Goal: Task Accomplishment & Management: Complete application form

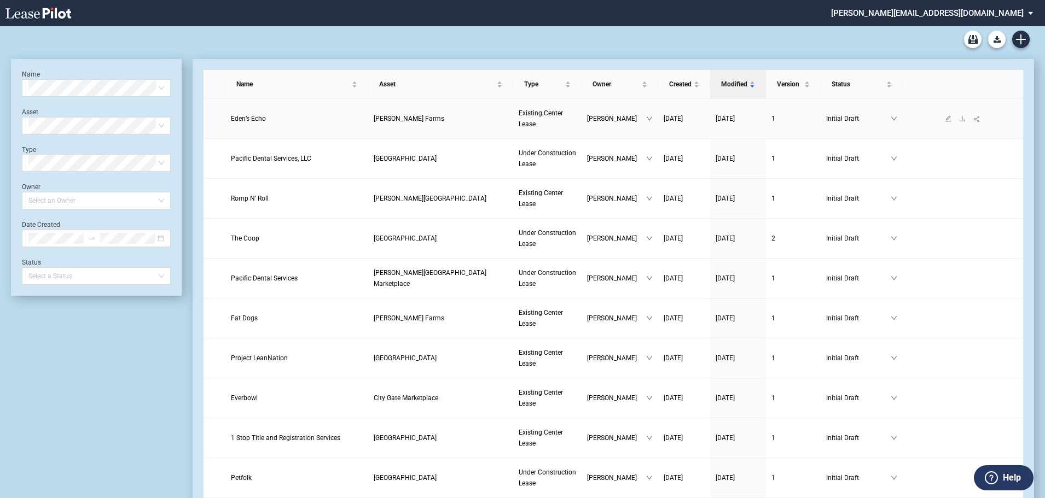
click at [249, 116] on span "Eden’s Echo" at bounding box center [248, 119] width 35 height 8
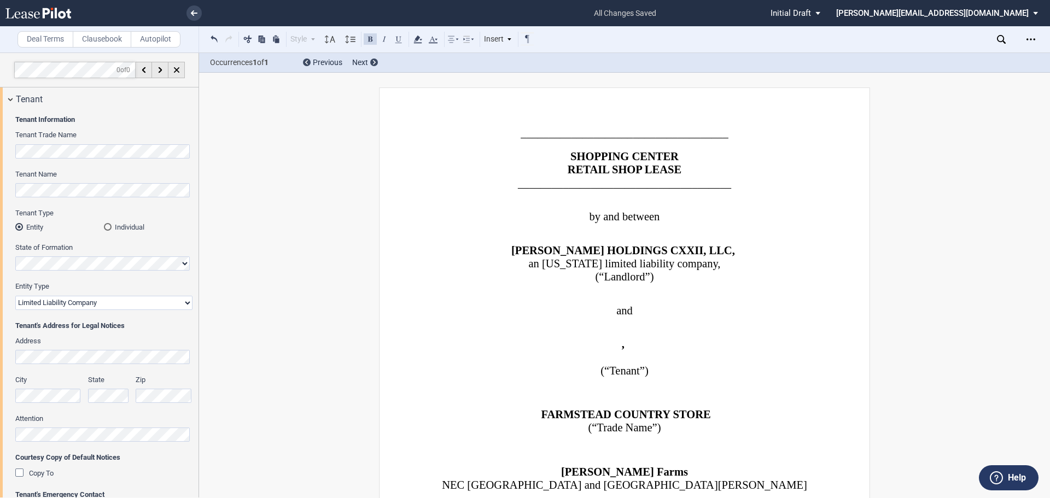
scroll to position [1312, 0]
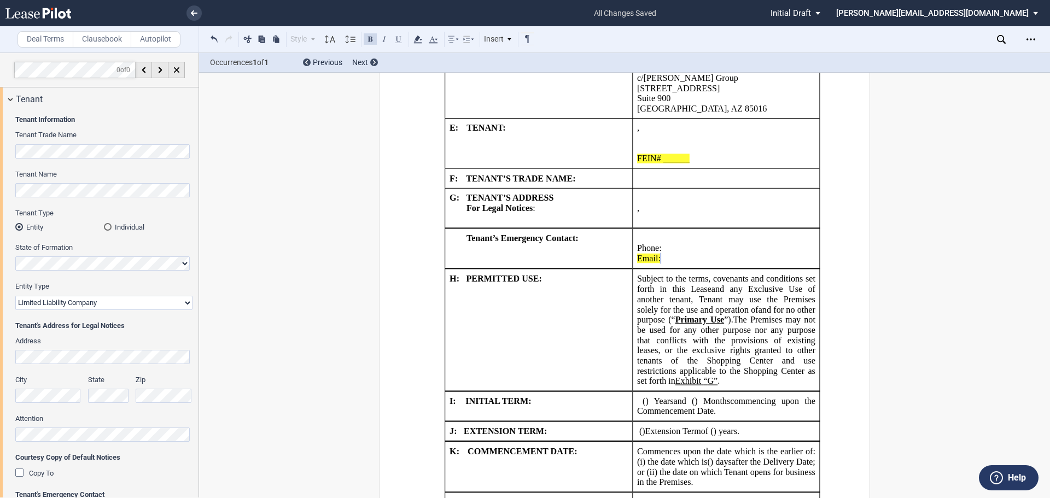
click at [727, 154] on p "FEIN# ______ SSN# _____" at bounding box center [726, 159] width 178 height 10
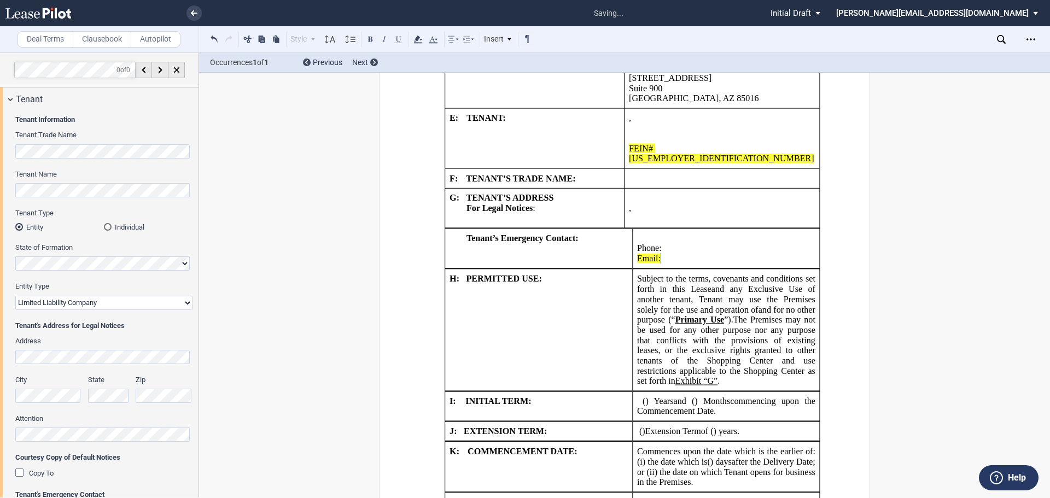
click at [813, 244] on td "﻿ ﻿ Phone: ﻿ ﻿ Email: ﻿ ﻿" at bounding box center [726, 249] width 188 height 40
click at [563, 332] on td "!!SET_LEVEL_1!! !!SHOPLEASE_LEVEL2!! H: PERMITTED USE:" at bounding box center [539, 330] width 188 height 122
click at [670, 241] on td "﻿ ﻿ Phone: ﻿ ﻿ Email: ﻿ ﻿" at bounding box center [726, 249] width 188 height 40
click at [418, 39] on use at bounding box center [417, 40] width 8 height 8
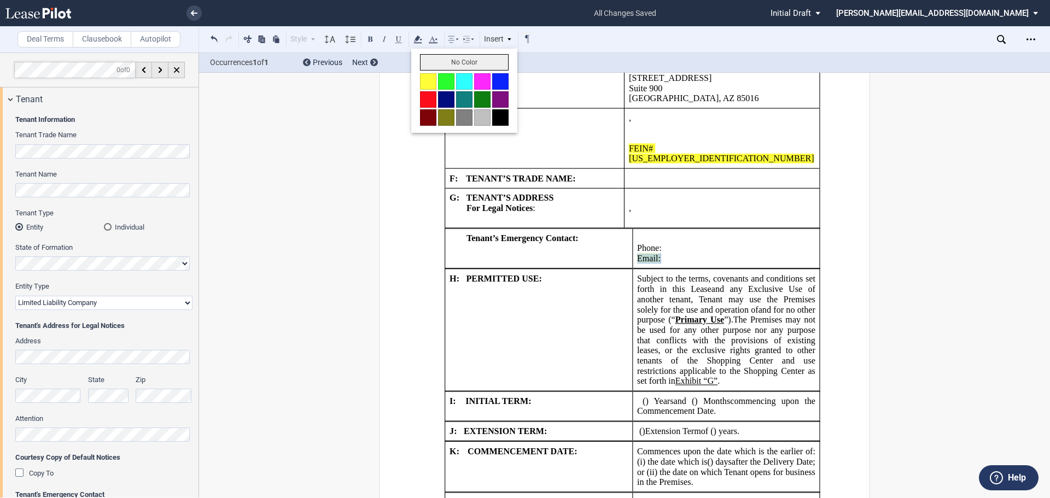
click at [434, 57] on button "No Color" at bounding box center [464, 62] width 89 height 16
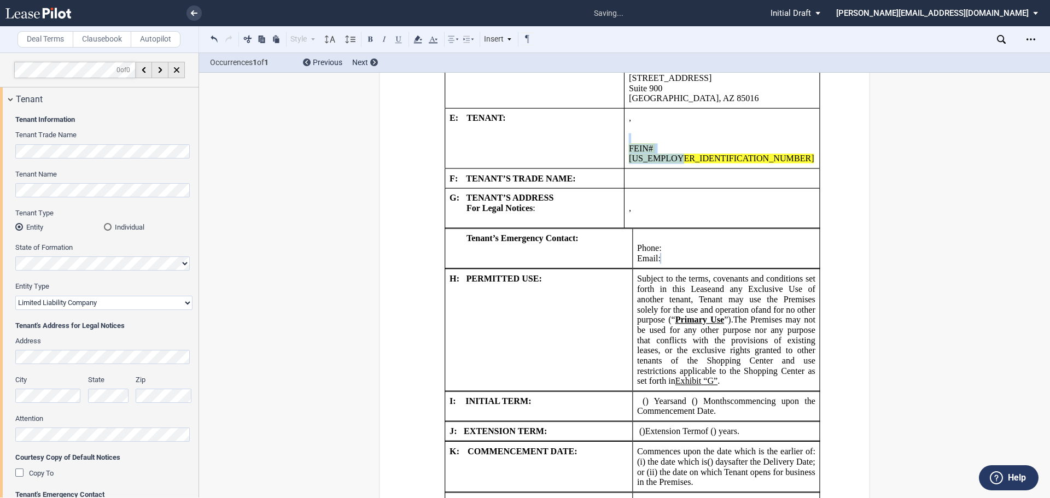
drag, startPoint x: 715, startPoint y: 141, endPoint x: 630, endPoint y: 136, distance: 85.4
click at [630, 136] on td "﻿ ﻿ , ﻿ ﻿ ﻿ ﻿ ﻿ ﻿ an individual ﻿ FEIN# 99-0988530 SSN# _____ And ﻿ ﻿ , an indi…" at bounding box center [723, 138] width 196 height 60
click at [417, 39] on use at bounding box center [417, 40] width 8 height 8
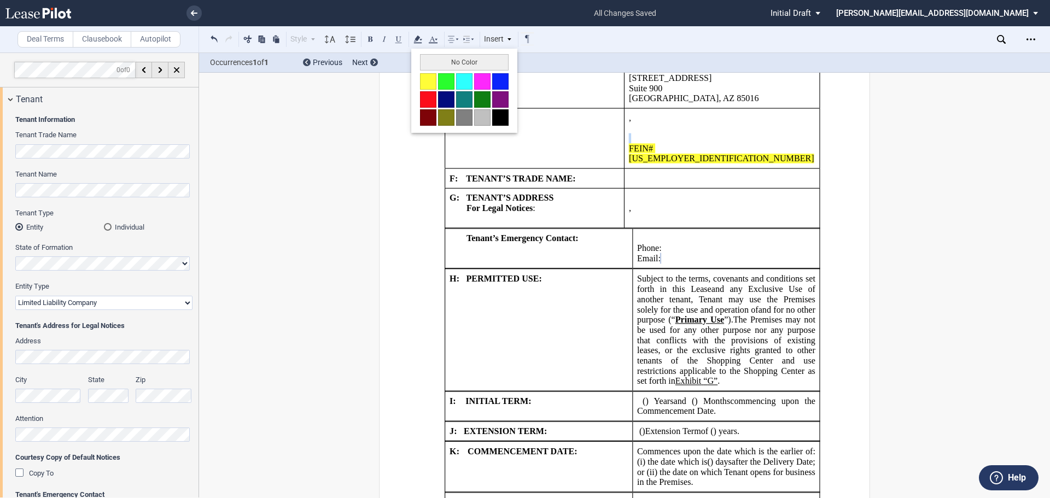
click at [431, 57] on button "No Color" at bounding box center [464, 62] width 89 height 16
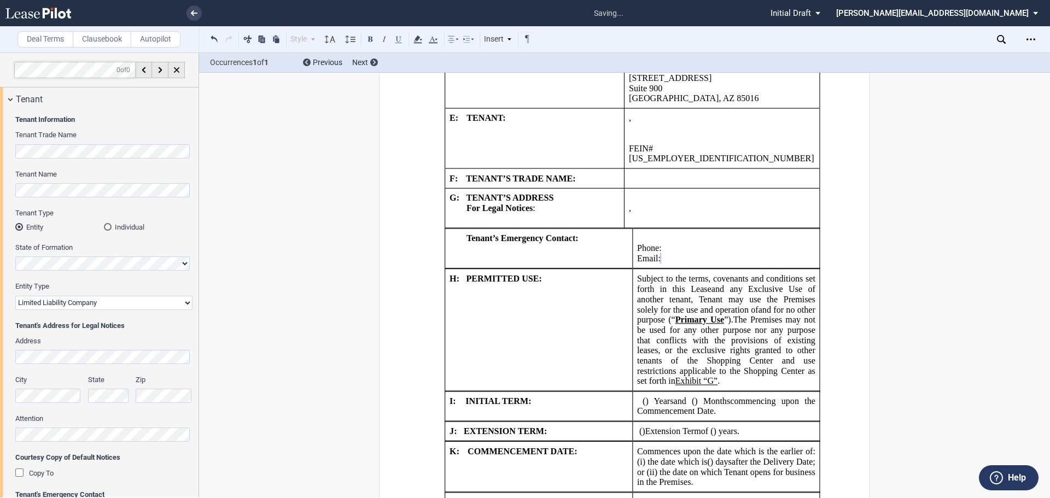
click at [489, 317] on td "!!SET_LEVEL_1!! !!SHOPLEASE_LEVEL2!! H: PERMITTED USE:" at bounding box center [539, 330] width 188 height 122
click at [615, 354] on td "!!SET_LEVEL_1!! !!SHOPLEASE_LEVEL2!! H: PERMITTED USE:" at bounding box center [539, 330] width 188 height 122
click at [576, 370] on td "!!SET_LEVEL_1!! !!SHOPLEASE_LEVEL2!! H: PERMITTED USE:" at bounding box center [539, 330] width 188 height 122
click at [731, 382] on span "The Premises may not be used for any other purpose nor any purpose that conflic…" at bounding box center [727, 349] width 180 height 71
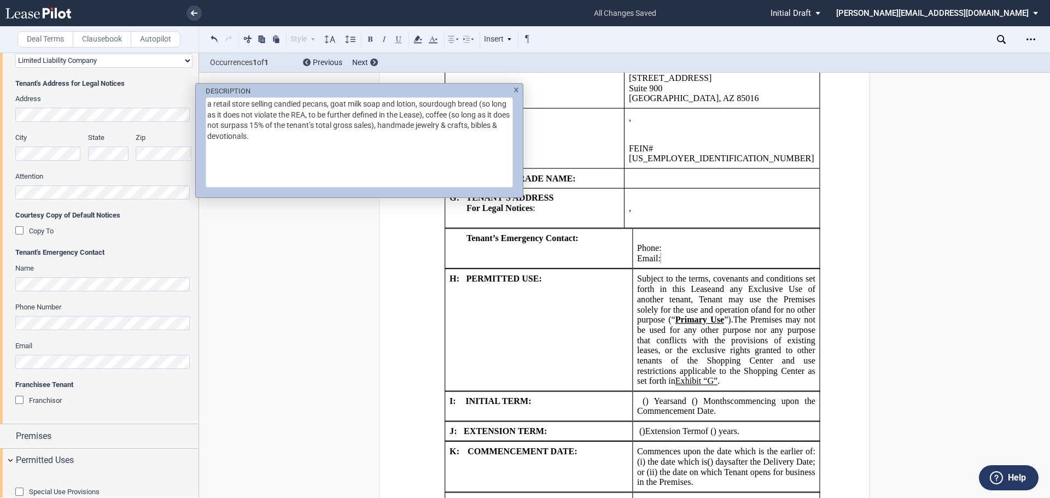
click at [317, 159] on textarea "a retail store selling candied pecans, goat milk soap and lotion, sourdough bre…" at bounding box center [359, 142] width 307 height 90
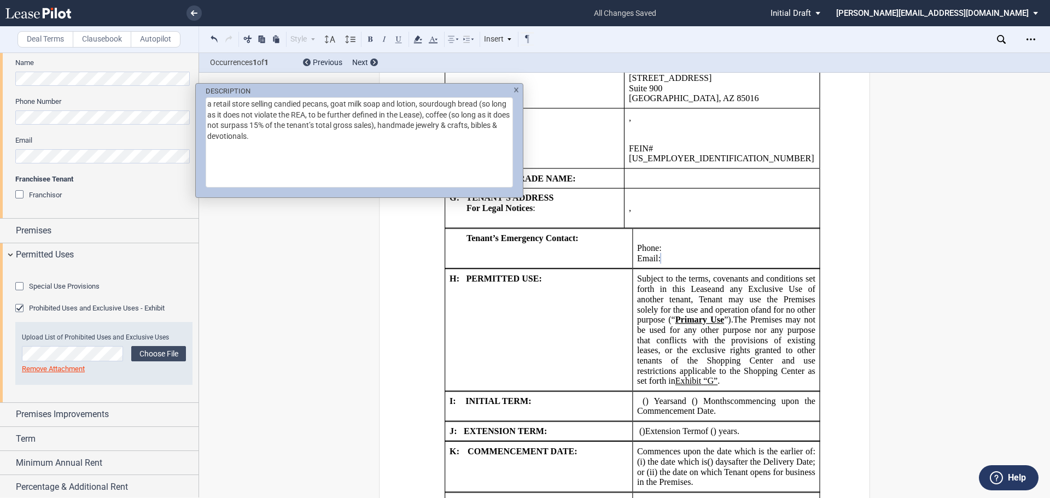
click at [718, 357] on div "DESCRIPTION a retail store selling candied pecans, goat milk soap and lotion, s…" at bounding box center [525, 249] width 1050 height 498
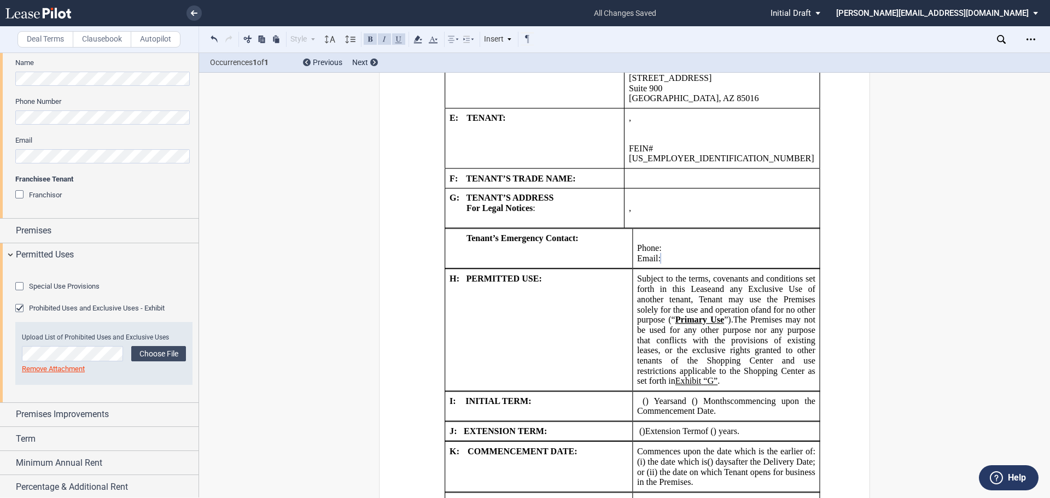
click at [707, 375] on span "The Premises may not be used for any other purpose nor any purpose that conflic…" at bounding box center [727, 349] width 180 height 71
click at [744, 324] on span "and for no other purpose (“" at bounding box center [727, 315] width 180 height 20
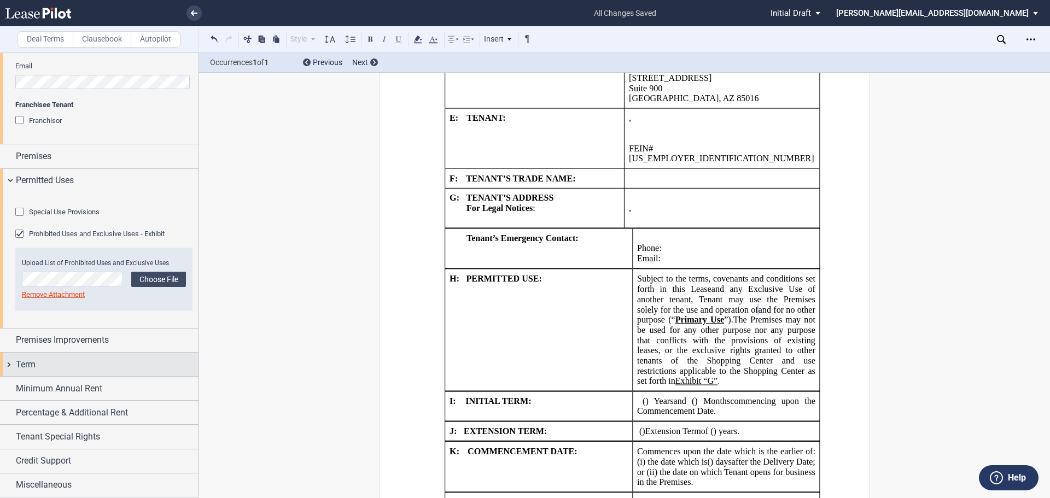
click at [4, 364] on div "Term" at bounding box center [99, 365] width 199 height 24
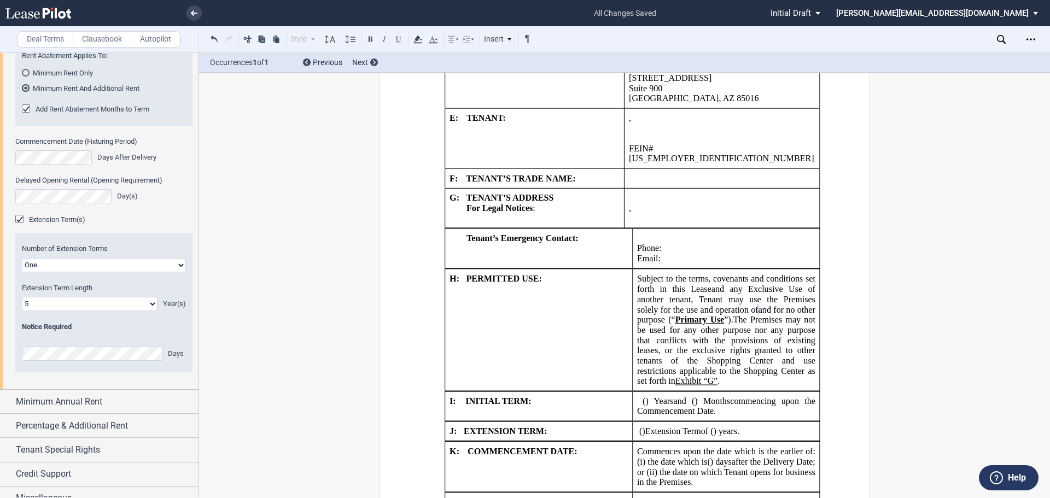
scroll to position [965, 0]
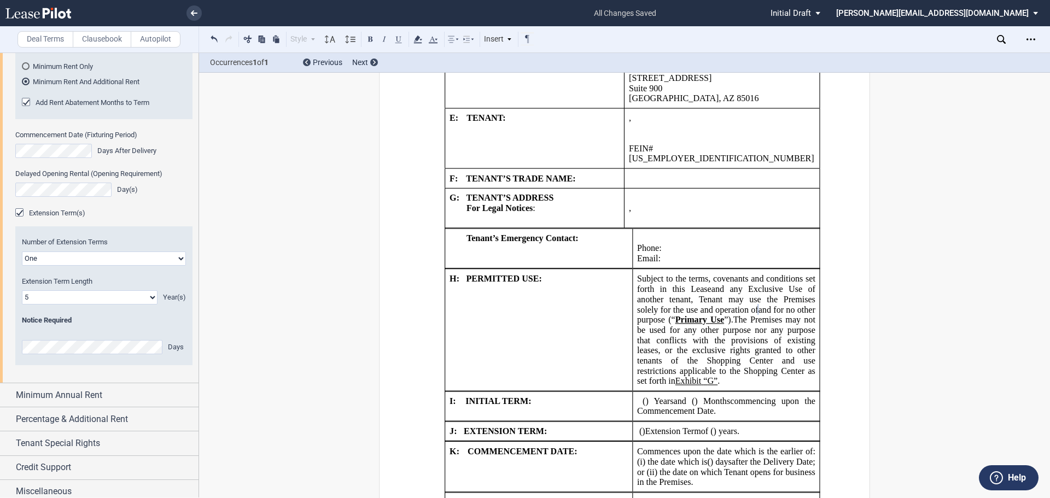
click at [171, 266] on select "One Two" at bounding box center [104, 259] width 164 height 14
select select "2"
click at [22, 266] on select "One Two" at bounding box center [104, 259] width 164 height 14
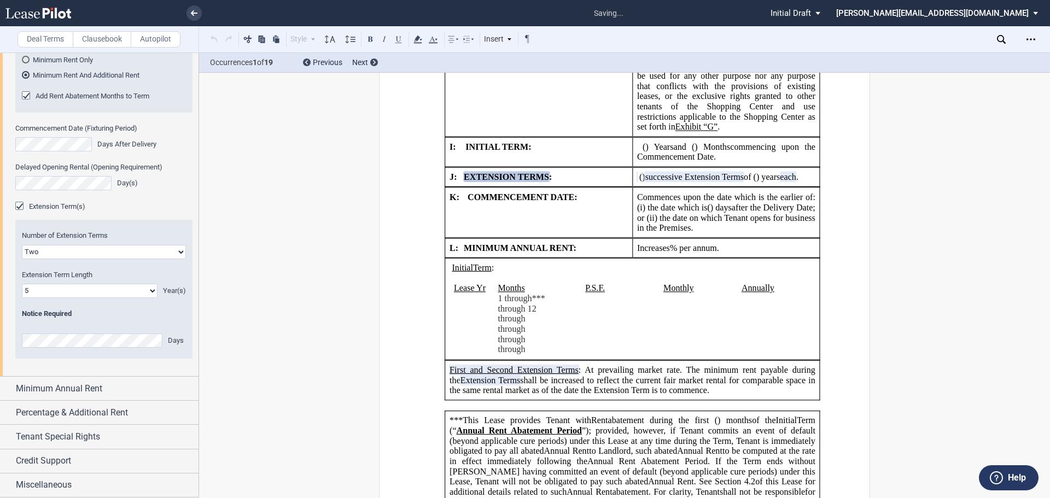
scroll to position [1020, 0]
click at [8, 400] on div "Minimum Annual Rent" at bounding box center [99, 389] width 199 height 24
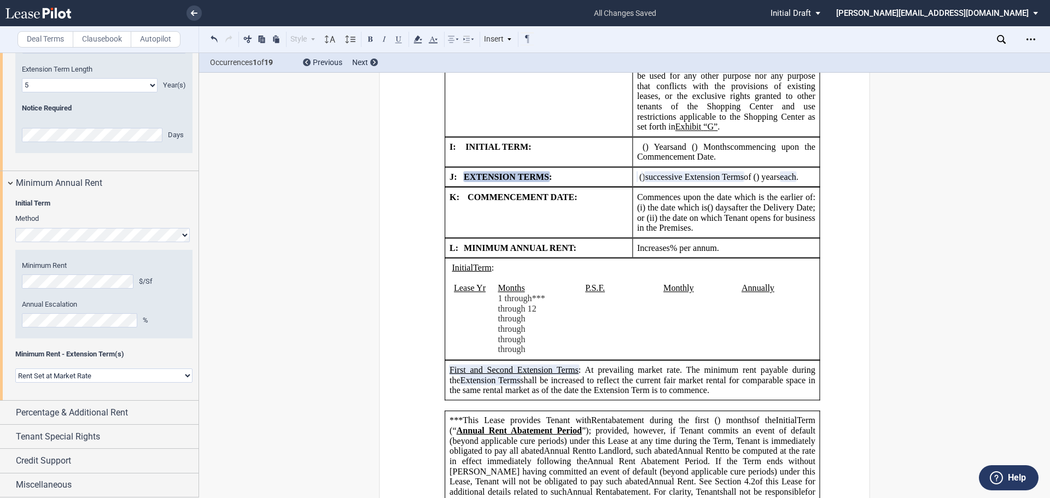
scroll to position [1238, 0]
click at [81, 377] on select "Rent Set at Market Rate Rent Specified in [GEOGRAPHIC_DATA]" at bounding box center [103, 376] width 177 height 14
select select "fixed"
click at [15, 369] on select "Rent Set at Market Rate Rent Specified in [GEOGRAPHIC_DATA]" at bounding box center [103, 376] width 177 height 14
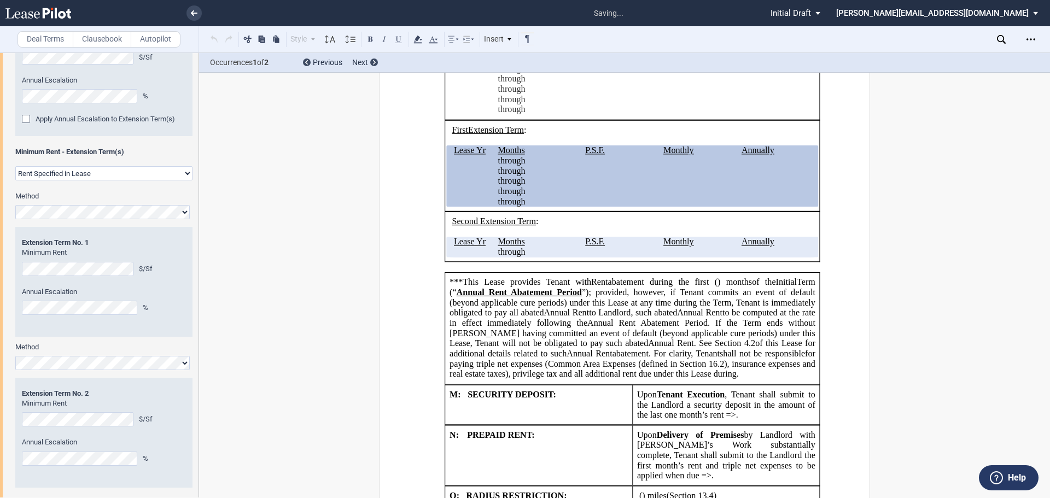
scroll to position [1456, 0]
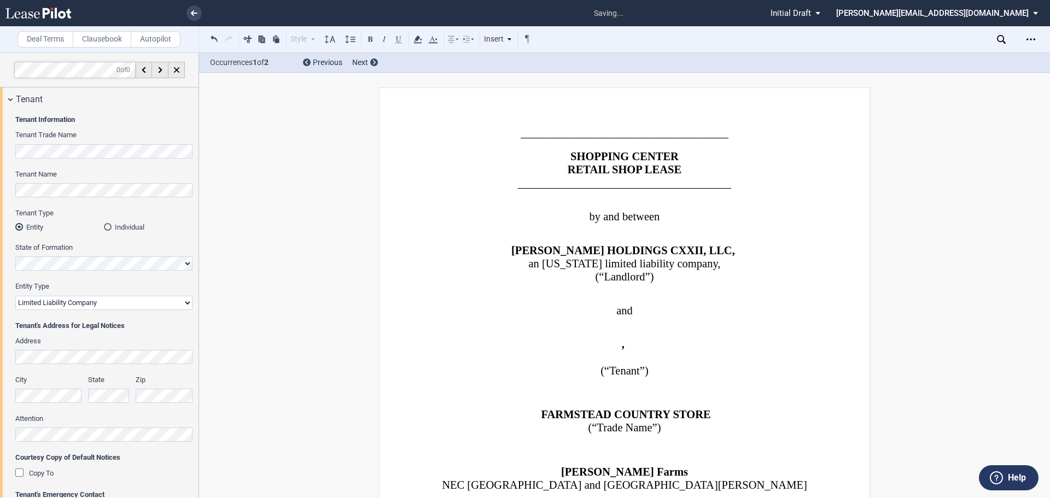
select select "2"
select select "fixed"
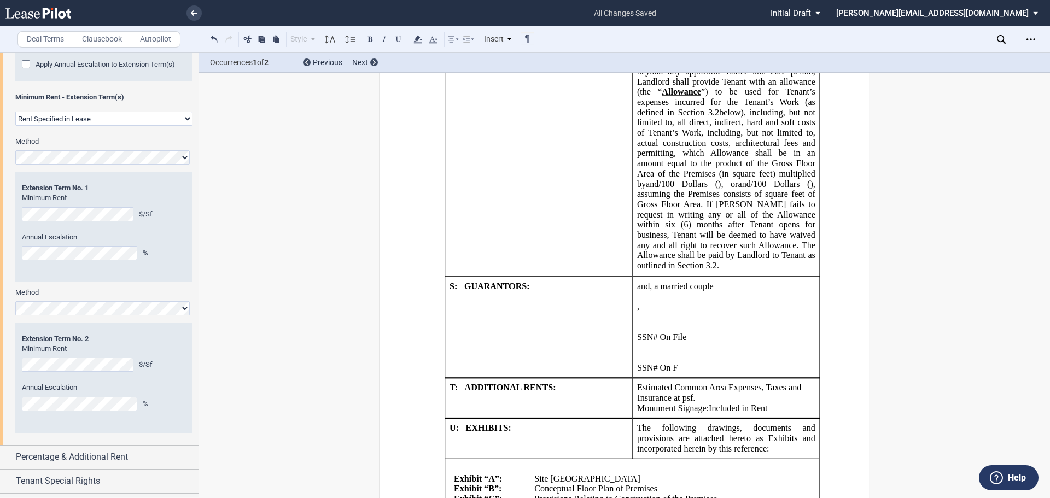
scroll to position [2353, 0]
click at [678, 188] on span "below), including, but not limited to, all direct, indirect, hard and soft cost…" at bounding box center [727, 147] width 180 height 81
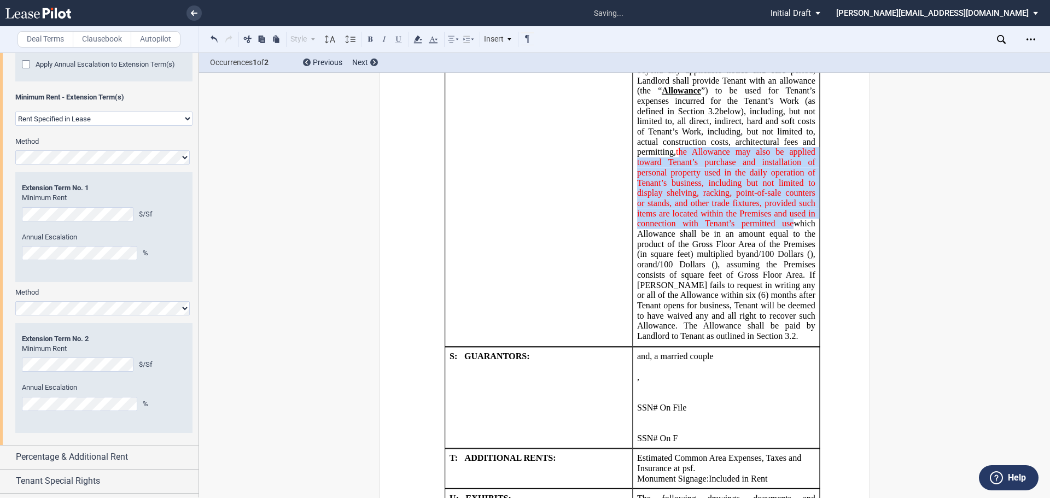
drag, startPoint x: 788, startPoint y: 310, endPoint x: 681, endPoint y: 242, distance: 126.4
click at [681, 229] on span "the Allowance may also be applied toward Tenant’s purchase and installation of …" at bounding box center [727, 188] width 180 height 81
click at [709, 229] on span "the Allowance may also be applied toward Tenant’s purchase and installation of …" at bounding box center [727, 188] width 180 height 81
drag, startPoint x: 787, startPoint y: 307, endPoint x: 661, endPoint y: 240, distance: 142.4
click at [661, 240] on span "below), including, but not limited to, all direct, indirect, hard and soft cost…" at bounding box center [727, 183] width 180 height 153
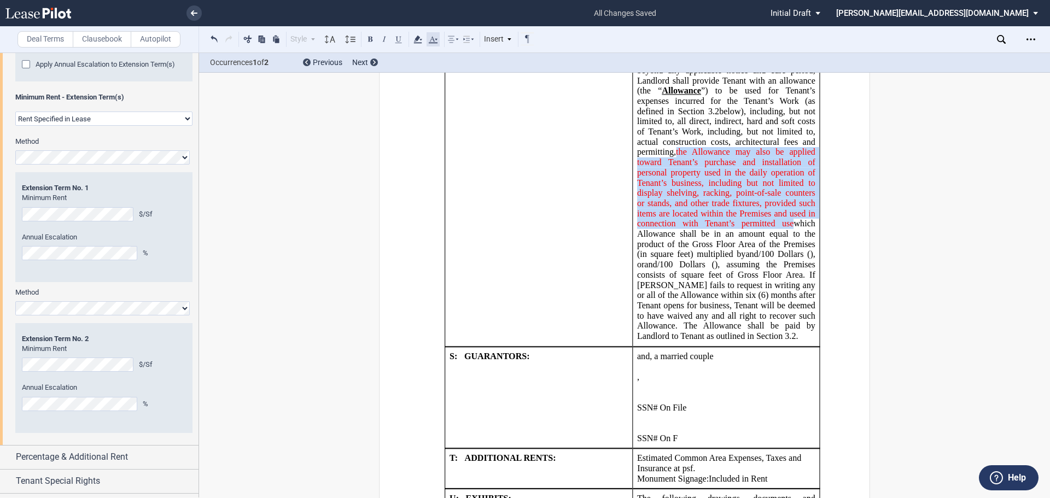
click at [434, 38] on icon at bounding box center [433, 39] width 13 height 13
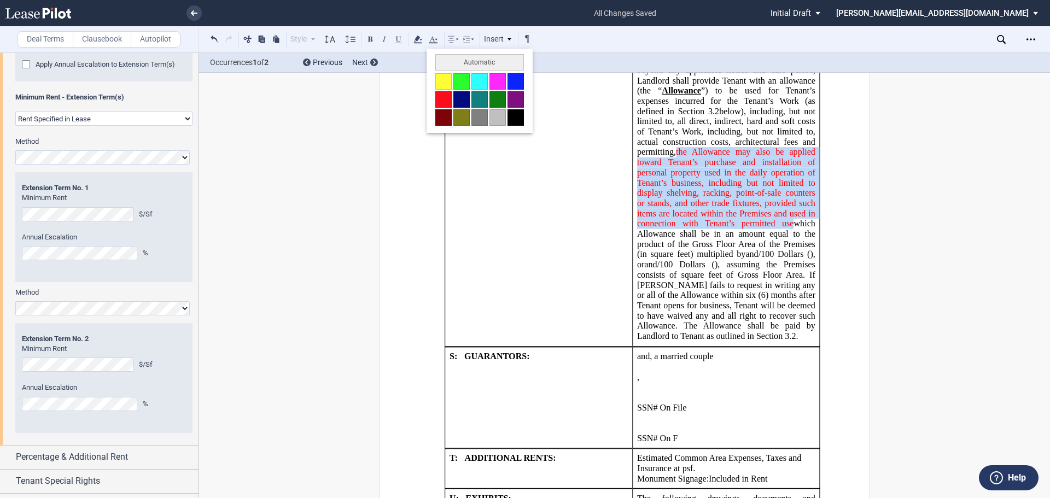
click at [514, 114] on button at bounding box center [516, 117] width 16 height 16
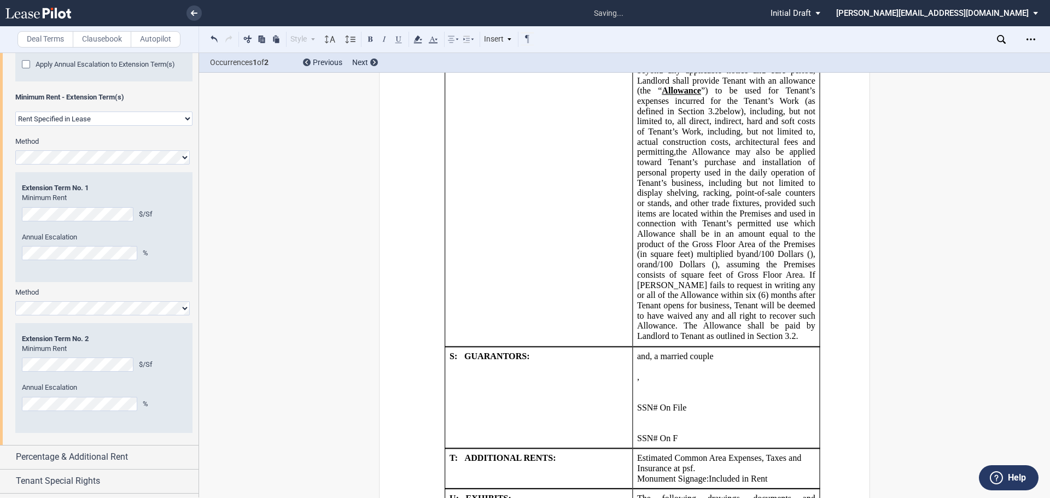
click at [536, 321] on td "!!SET_LEVEL_1!! !!SHOPLEASE_LEVEL2!! R: TENANT ALLOWANCE:" at bounding box center [539, 198] width 188 height 295
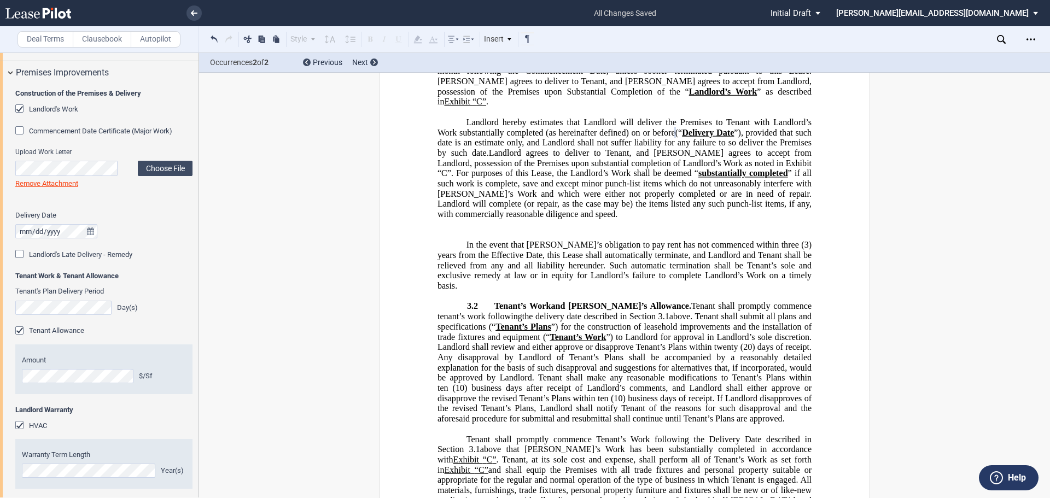
scroll to position [3720, 0]
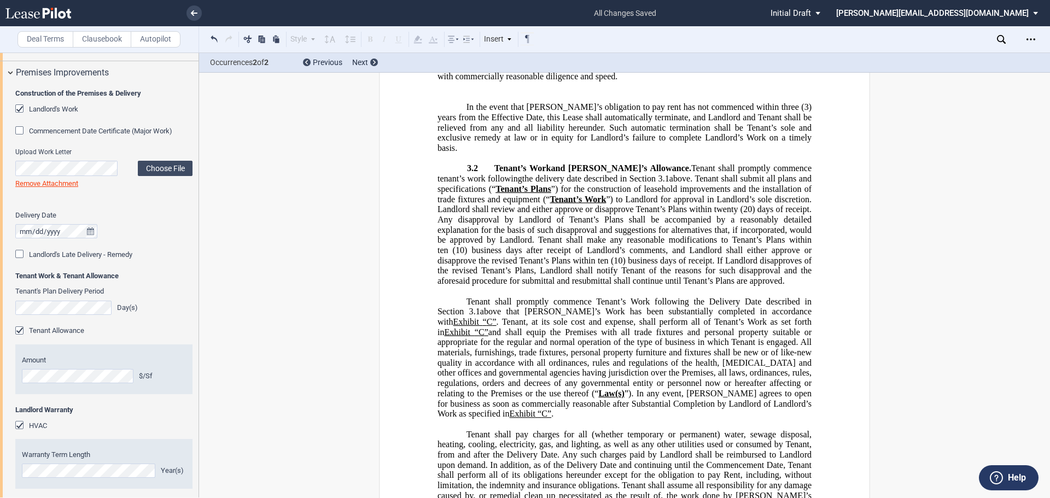
click at [750, 255] on span "(20) days of receipt. Any disapproval by Landlord of Tenant’s Plans shall be ac…" at bounding box center [626, 230] width 376 height 50
click at [738, 214] on span "”) to Landlord for approval in Landlord’s sole discretion. Landlord shall revie…" at bounding box center [626, 204] width 376 height 20
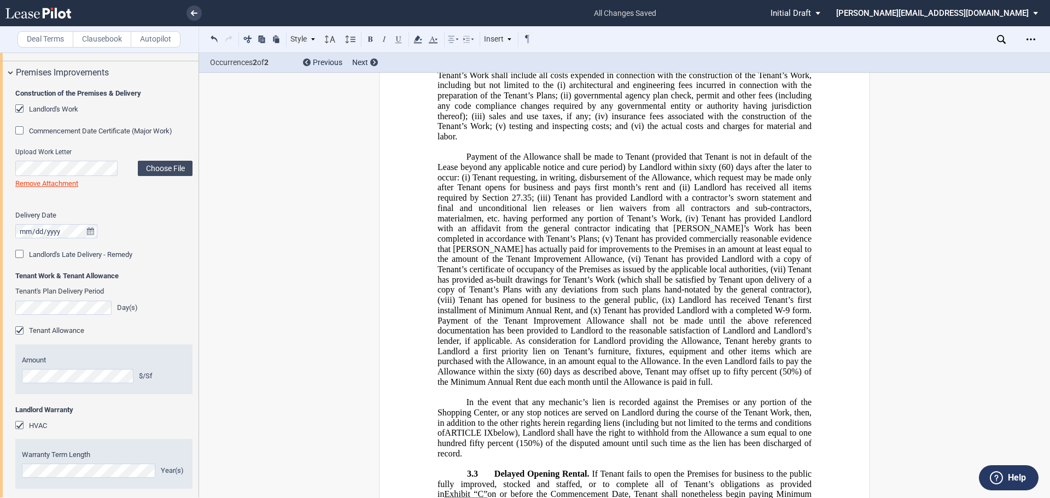
scroll to position [3830, 0]
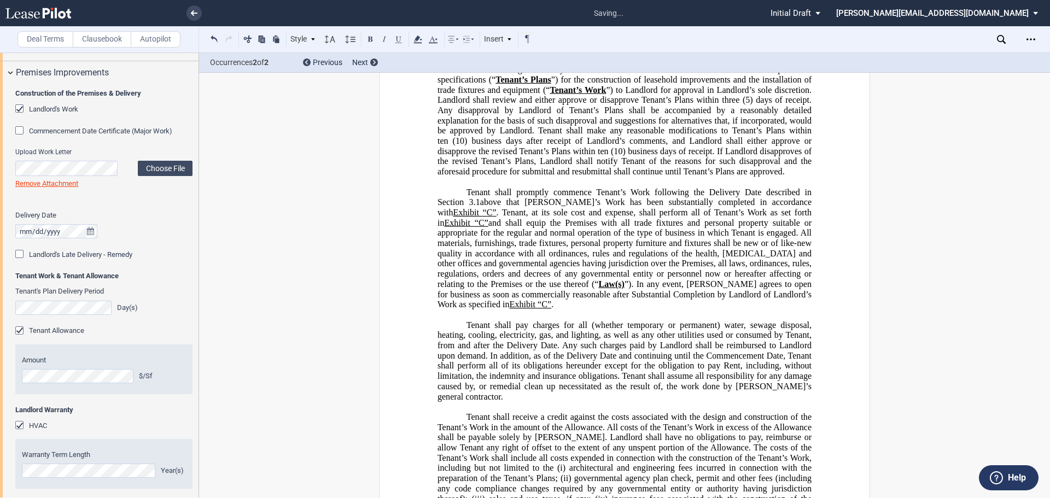
click at [746, 145] on span "(5) days of receipt. Any disapproval by Landlord of Tenant’s Plans shall be acc…" at bounding box center [626, 120] width 376 height 50
click at [448, 146] on span at bounding box center [450, 141] width 4 height 10
click at [462, 156] on span "(10) business days after receipt of Landlord’s comments, and Landlord shall eit…" at bounding box center [626, 146] width 376 height 20
click at [609, 156] on span at bounding box center [610, 151] width 2 height 10
click at [622, 176] on span "(10) business days of receipt. If Landlord disapproves of the revised Tenant’s …" at bounding box center [626, 161] width 376 height 30
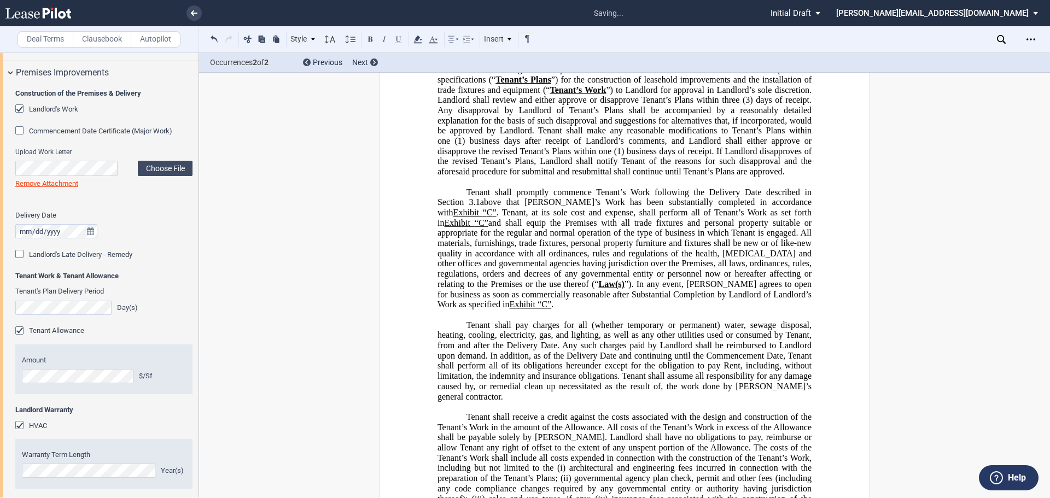
click at [672, 176] on span "(1) business days of receipt. If Landlord disapproves of the revised Tenant’s P…" at bounding box center [626, 161] width 376 height 30
click at [517, 156] on span "(1) business days after receipt of Landlord’s comments, and Landlord shall eith…" at bounding box center [626, 146] width 376 height 20
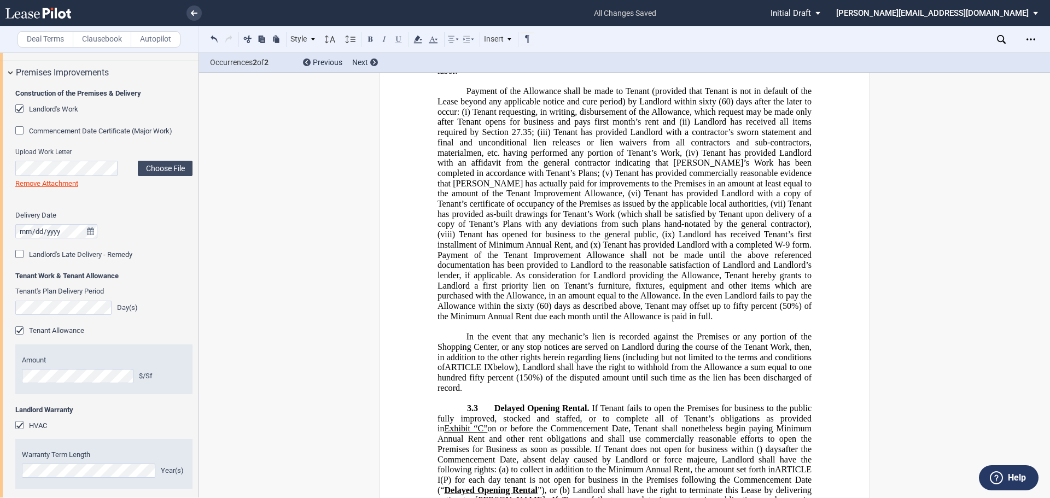
scroll to position [4322, 0]
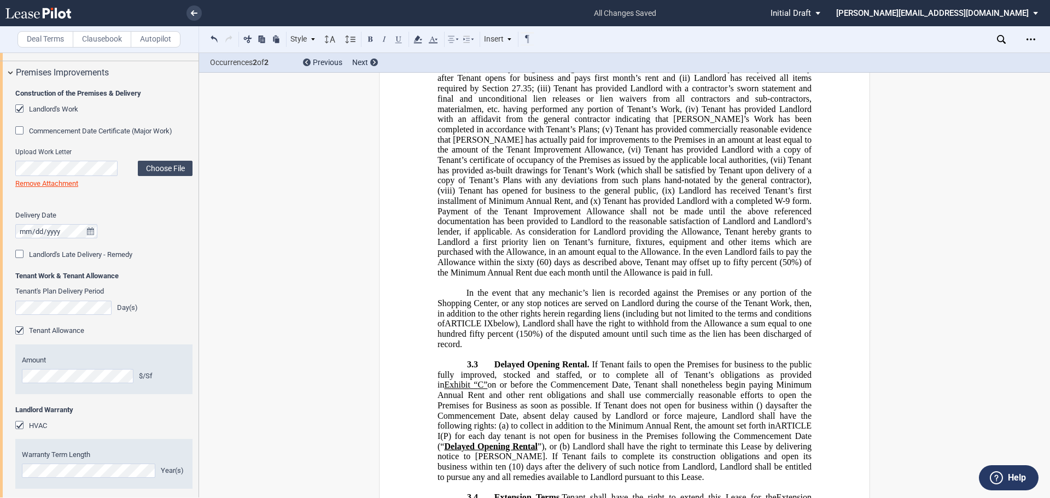
click at [642, 267] on span "Tenant has provided Landlord with a completed W-9 form. Payment of the Tenant I…" at bounding box center [626, 231] width 376 height 71
drag, startPoint x: 790, startPoint y: 317, endPoint x: 446, endPoint y: 316, distance: 344.0
click at [446, 267] on span "Tenant has provided Landlord with a completed W-9 form. Payment of the Tenant I…" at bounding box center [626, 231] width 376 height 71
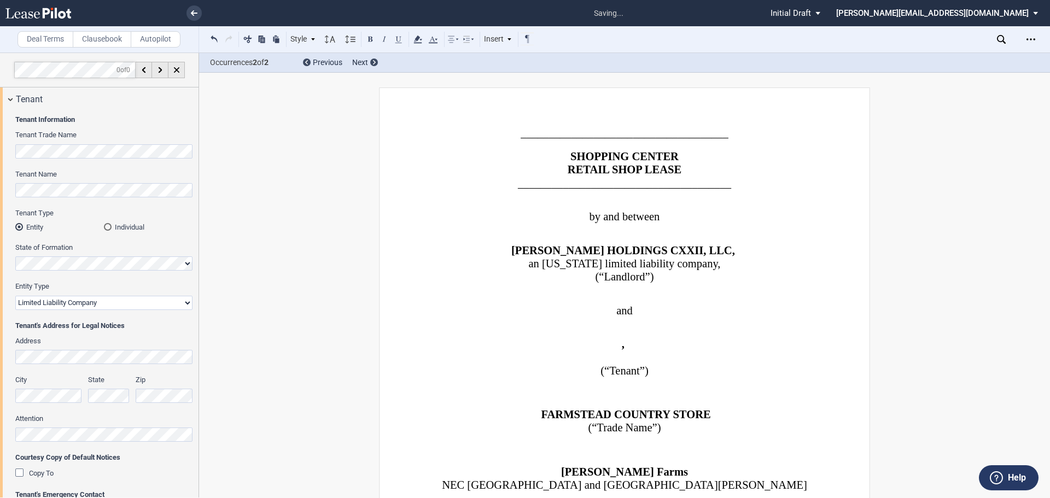
select select "2"
select select "fixed"
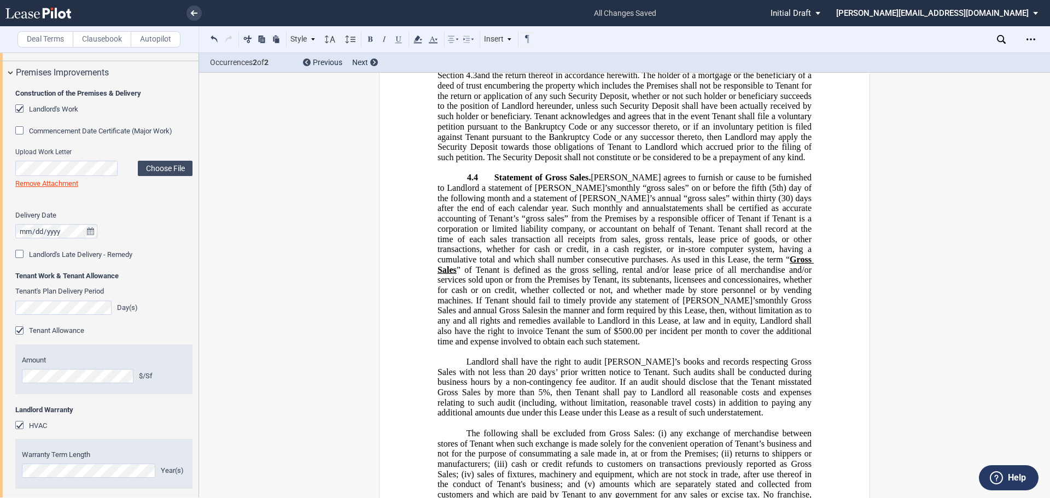
scroll to position [5525, 0]
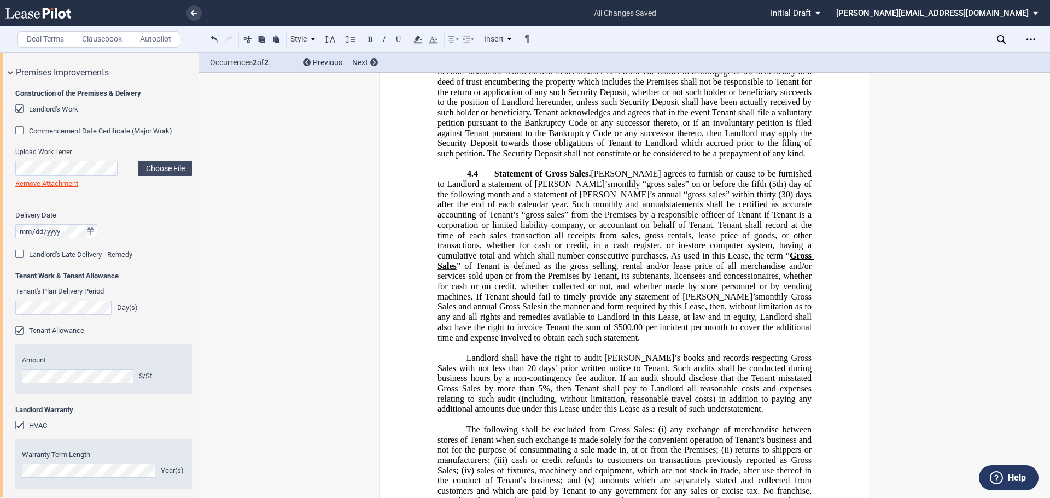
click at [655, 260] on span "statements shall be certified as accurate accounting of Tenant’s “gross sales” …" at bounding box center [626, 230] width 376 height 61
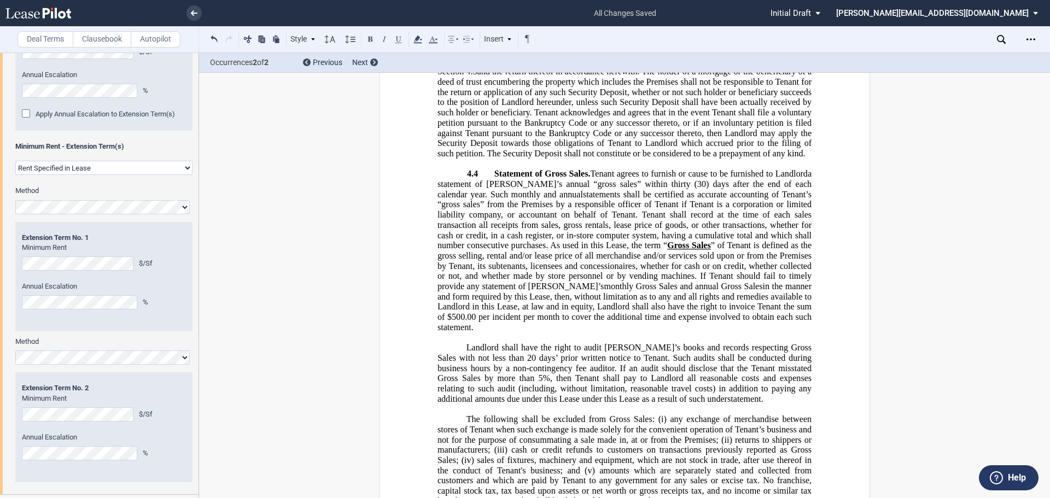
scroll to position [1983, 0]
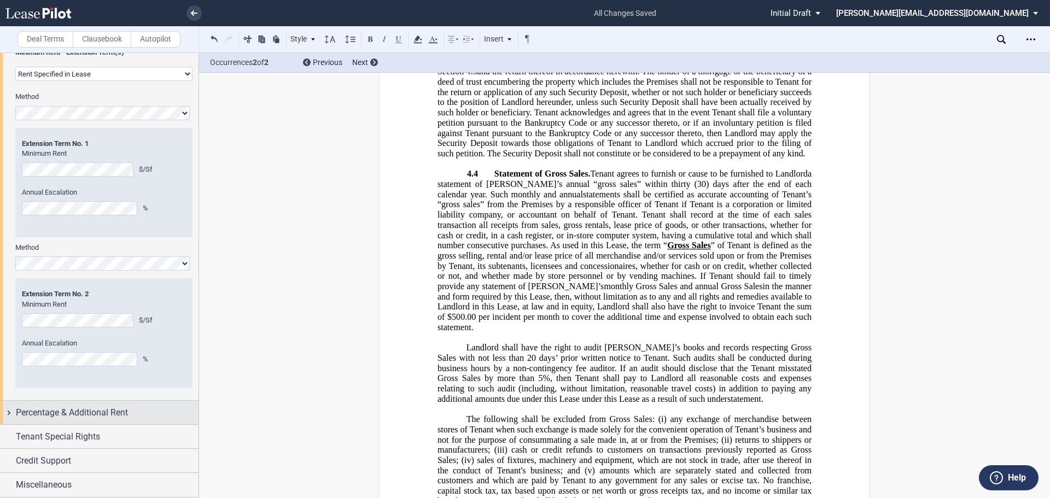
click at [7, 411] on div "Percentage & Additional Rent" at bounding box center [99, 413] width 199 height 24
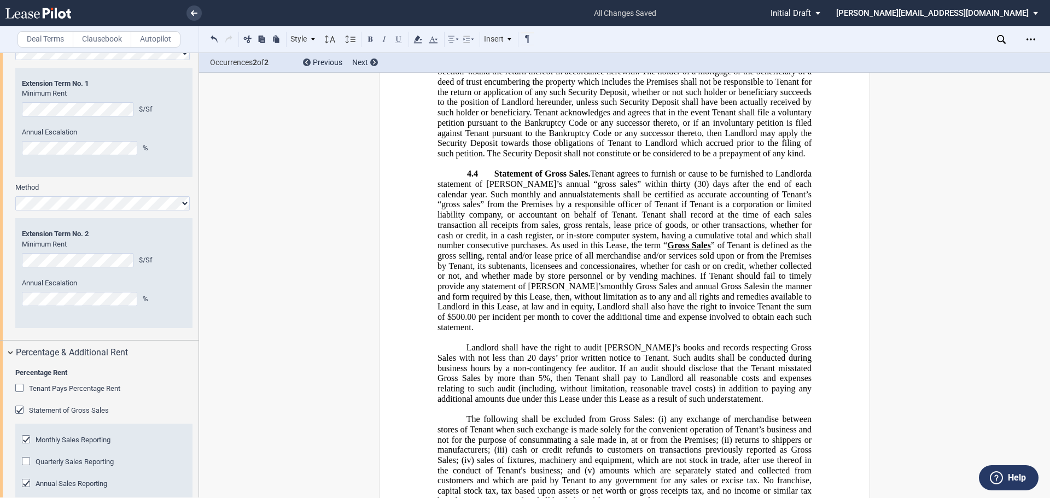
scroll to position [2147, 0]
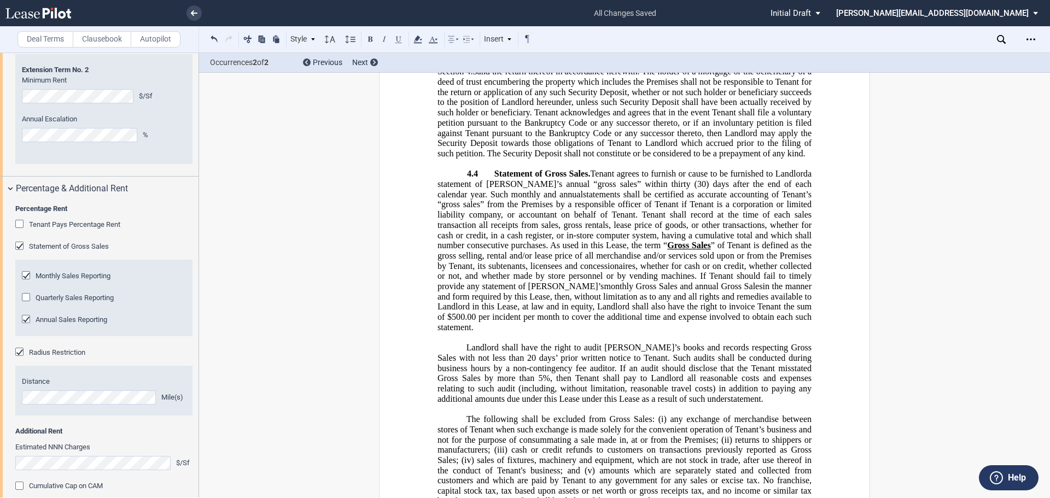
click at [22, 282] on div "Monthly Sales Reporting" at bounding box center [27, 276] width 11 height 11
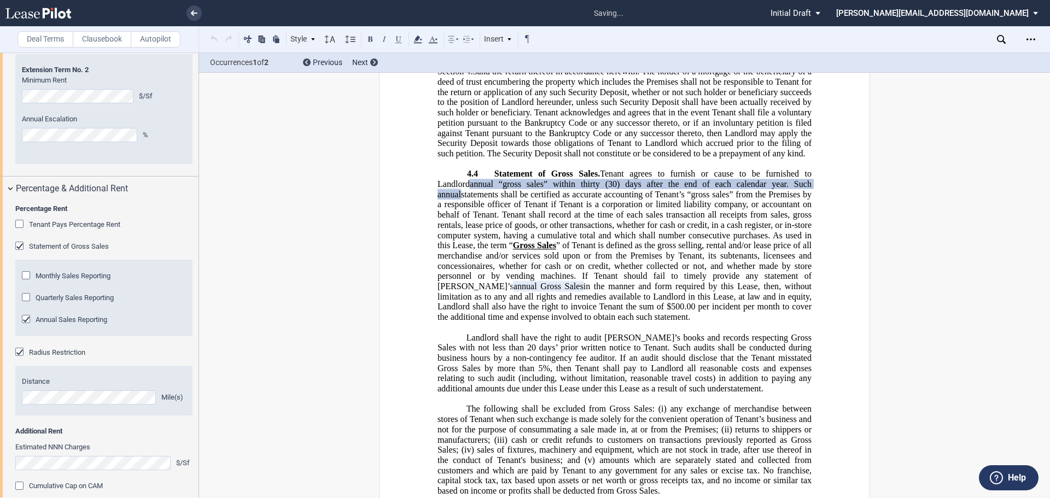
click at [704, 291] on span "” of Tenant is defined as the gross selling, rental and/or lease price of all m…" at bounding box center [626, 266] width 376 height 50
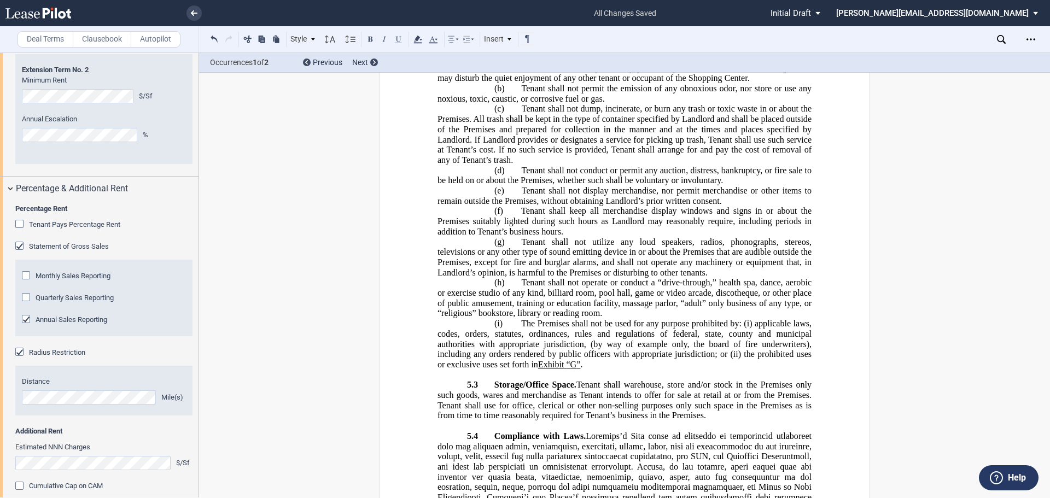
scroll to position [7385, 0]
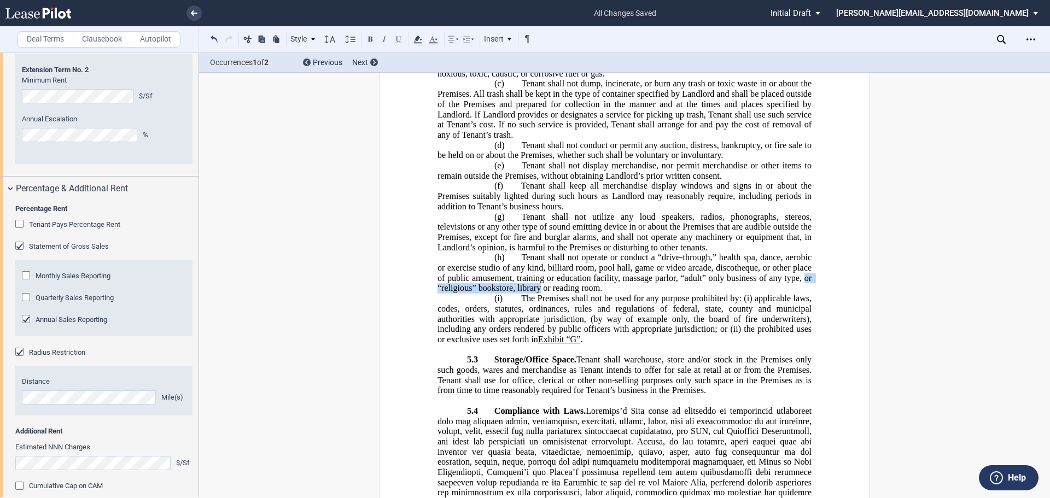
drag, startPoint x: 538, startPoint y: 331, endPoint x: 801, endPoint y: 326, distance: 263.6
click at [801, 293] on span "Tenant shall not operate or conduct a “drive-through,” health spa, dance, aerob…" at bounding box center [626, 273] width 376 height 40
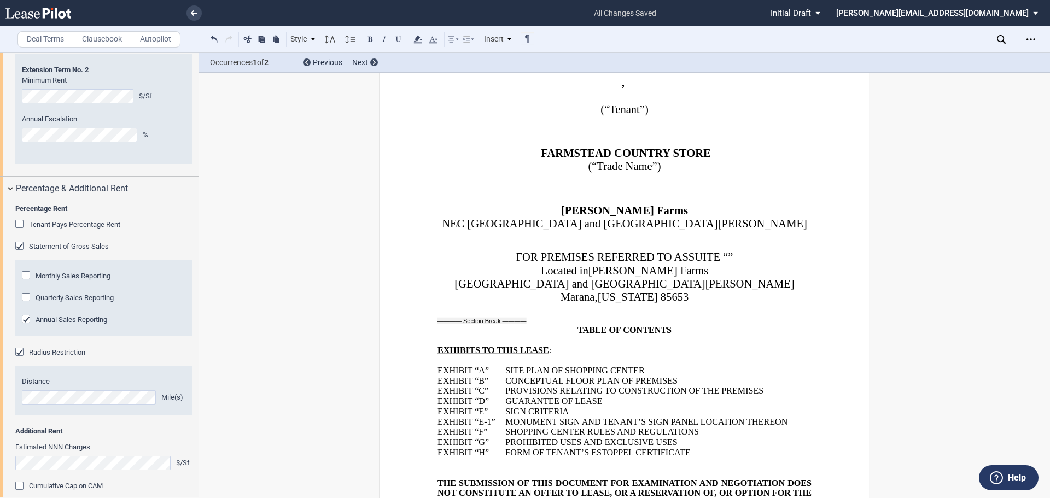
scroll to position [273, 0]
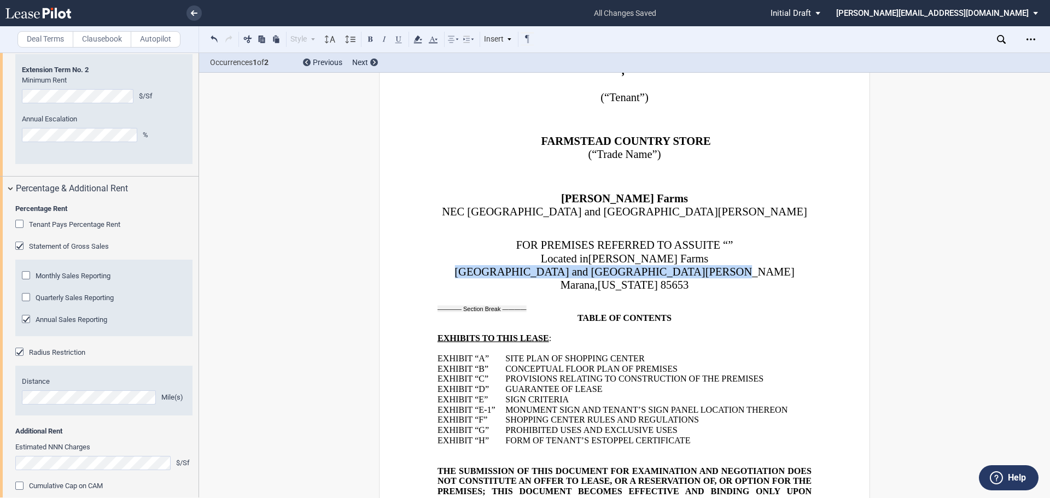
drag, startPoint x: 742, startPoint y: 287, endPoint x: 503, endPoint y: 282, distance: 239.6
click at [503, 278] on p "[GEOGRAPHIC_DATA] and [GEOGRAPHIC_DATA][PERSON_NAME]" at bounding box center [625, 271] width 374 height 13
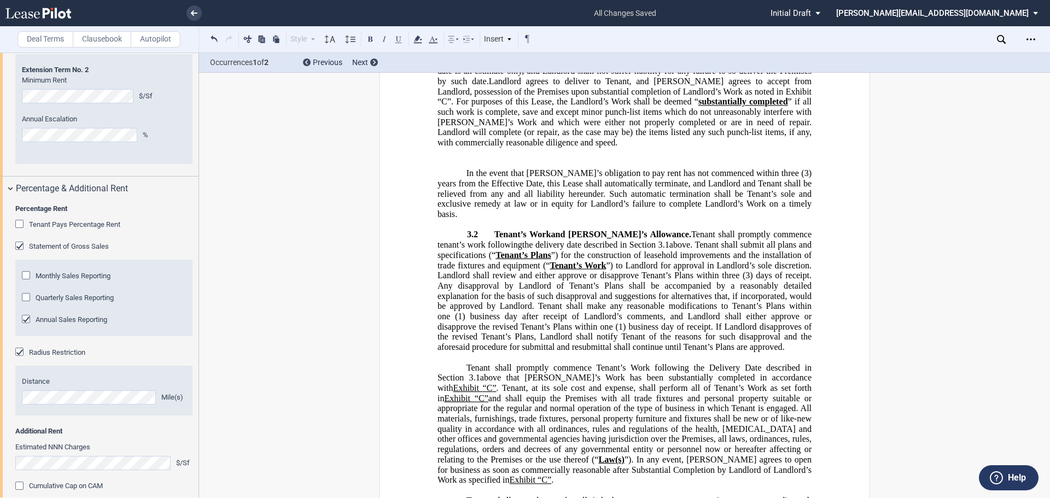
scroll to position [3664, 0]
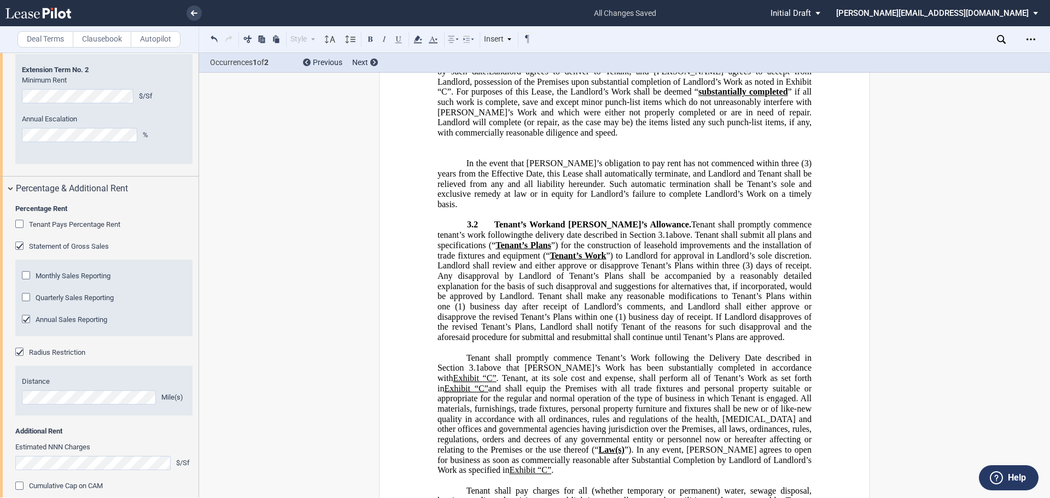
click at [811, 13] on span "Initial Draft" at bounding box center [791, 13] width 40 height 10
click at [968, 128] on md-backdrop at bounding box center [525, 249] width 1050 height 498
click at [988, 10] on md-select "stucker@barclaygroup.com Admin Area Settings Sign Out" at bounding box center [941, 12] width 212 height 25
click at [946, 148] on md-backdrop at bounding box center [525, 249] width 1050 height 498
click at [1030, 39] on use "Open Lease options menu" at bounding box center [1030, 39] width 9 height 2
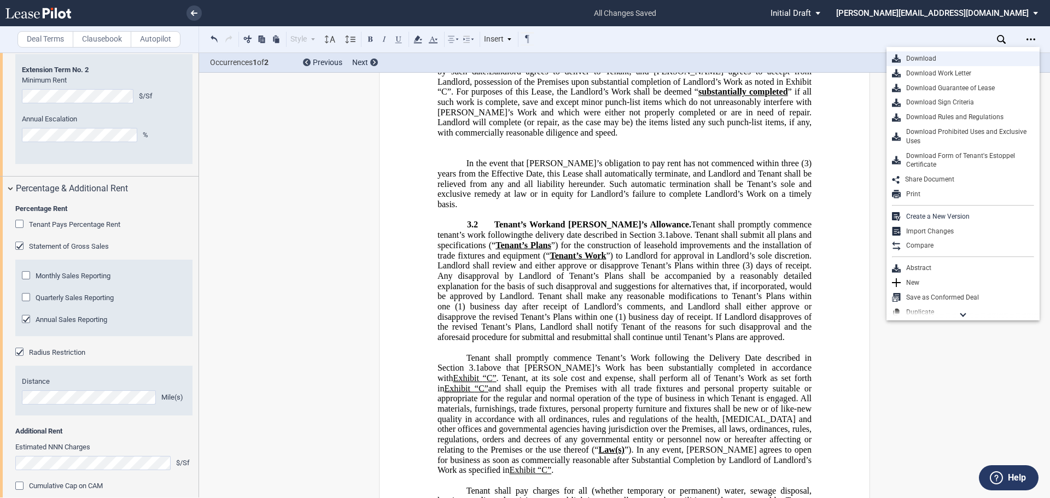
click at [924, 54] on div "Download" at bounding box center [967, 58] width 133 height 9
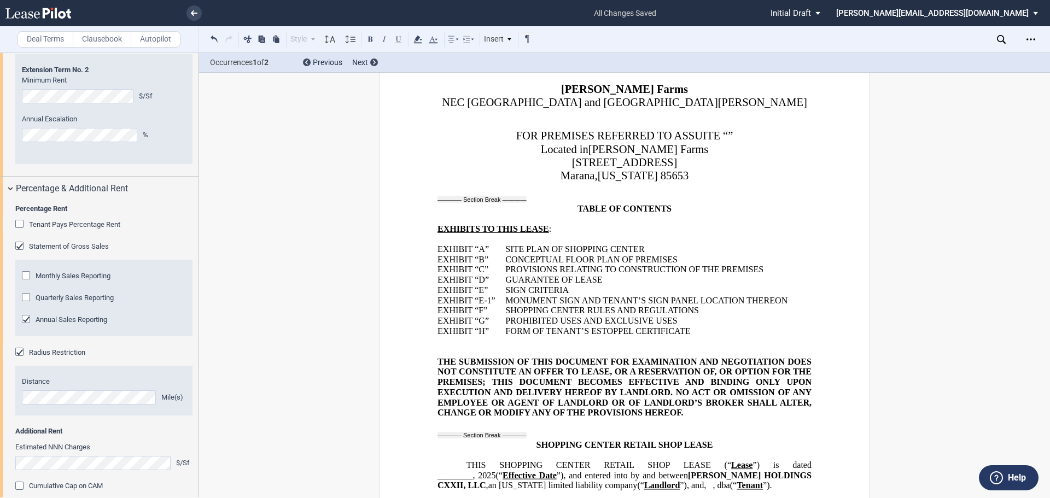
scroll to position [0, 0]
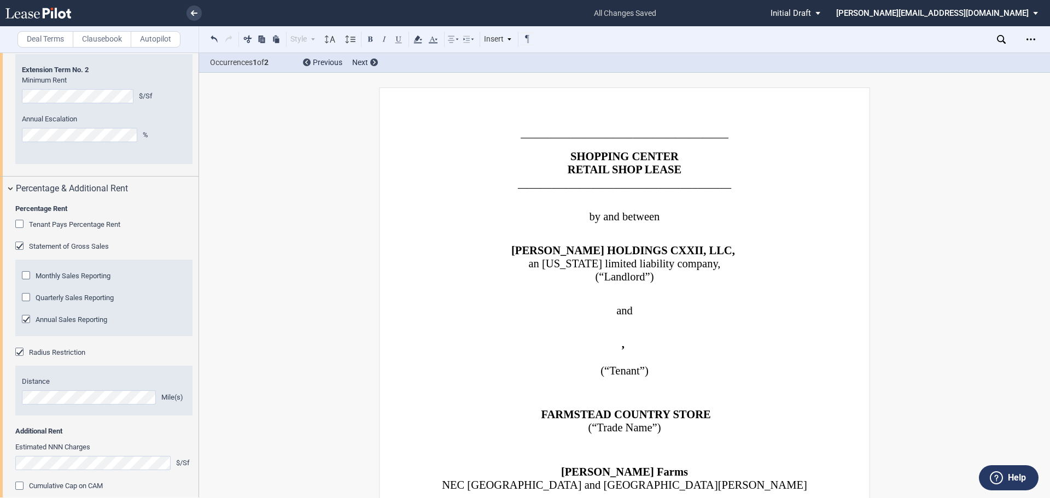
drag, startPoint x: 713, startPoint y: 416, endPoint x: 728, endPoint y: 413, distance: 15.0
click at [710, 416] on span "﻿FARMSTEAD COUNTRY STORE" at bounding box center [626, 414] width 170 height 13
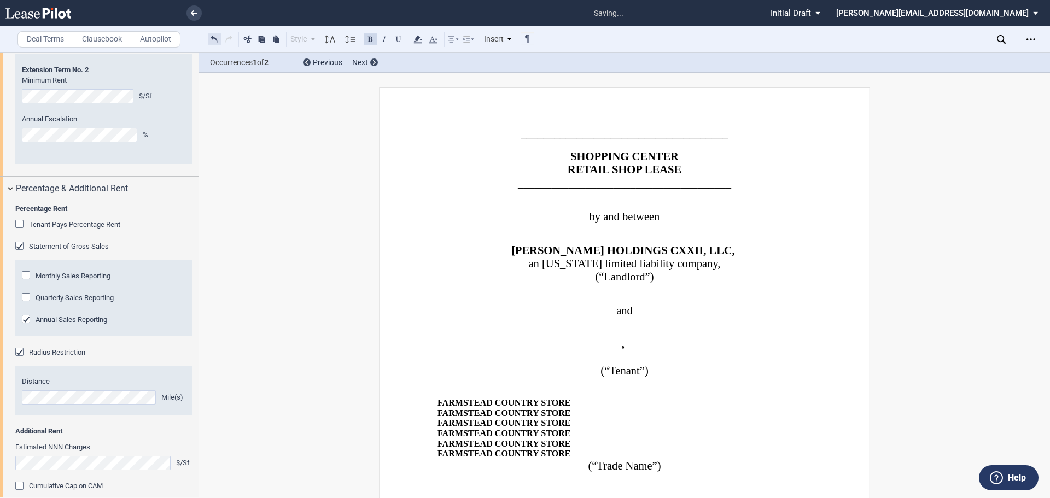
click at [214, 39] on button at bounding box center [214, 38] width 13 height 13
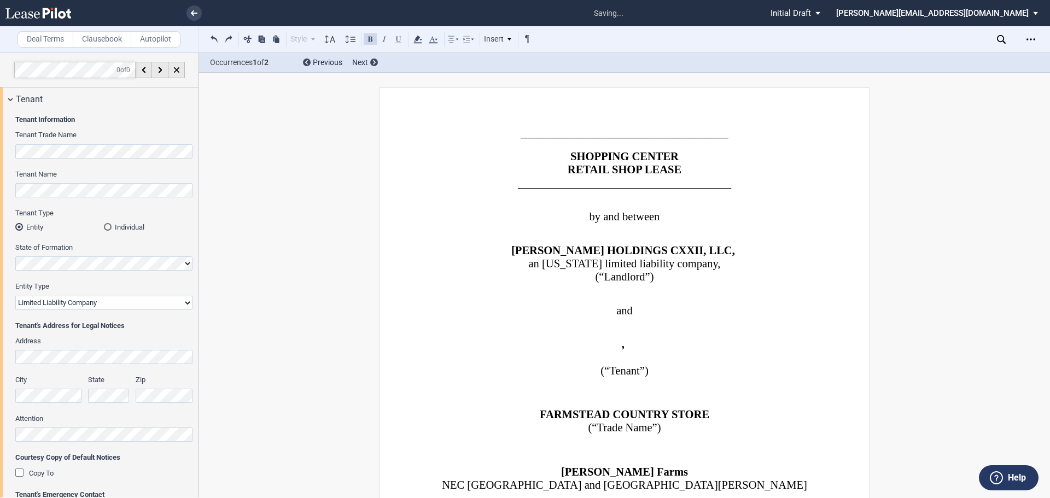
select select "2"
select select "fixed"
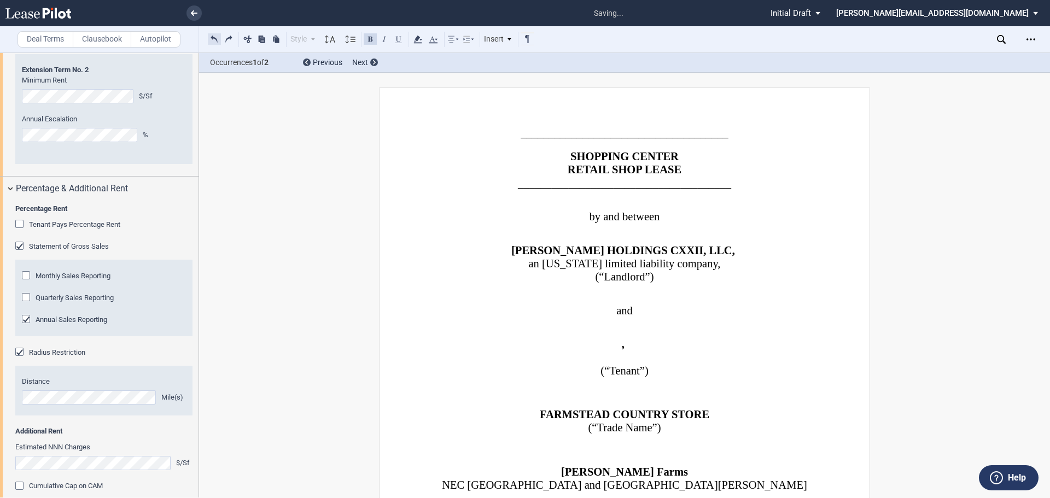
click at [215, 39] on button at bounding box center [214, 38] width 13 height 13
click at [676, 421] on p "﻿ ﻿ ﻿FARMSTEAD COUNTRY STORE" at bounding box center [625, 414] width 374 height 13
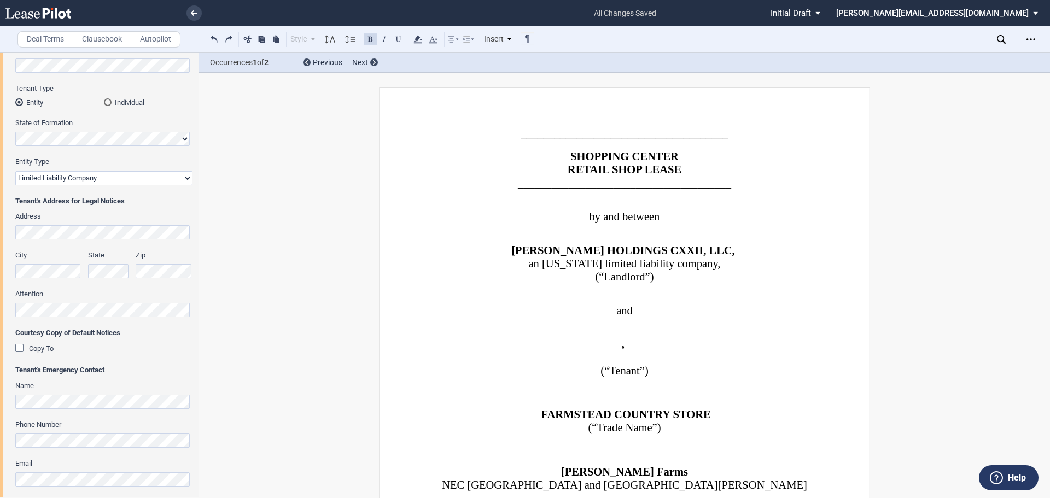
scroll to position [0, 0]
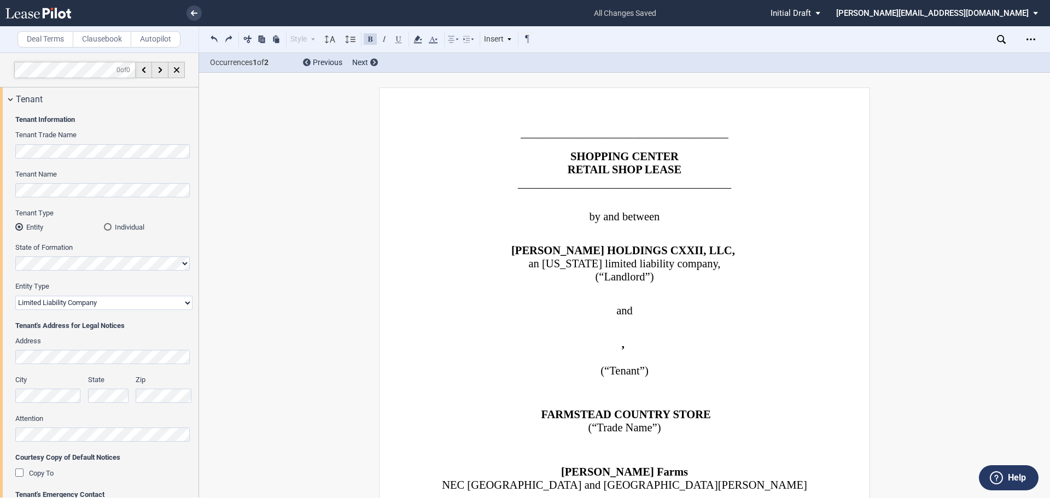
drag, startPoint x: 680, startPoint y: 430, endPoint x: 712, endPoint y: 415, distance: 35.2
click at [712, 415] on p "﻿ ﻿ ﻿FARMSTEAD COUNTRY STORE" at bounding box center [625, 414] width 374 height 13
click at [693, 450] on p "﻿" at bounding box center [625, 450] width 374 height 10
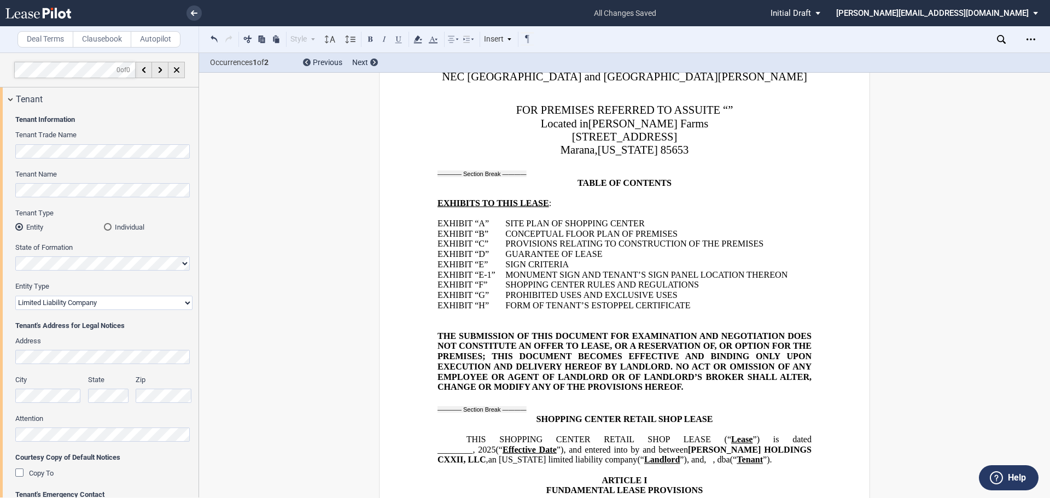
scroll to position [547, 0]
